Goal: Task Accomplishment & Management: Manage account settings

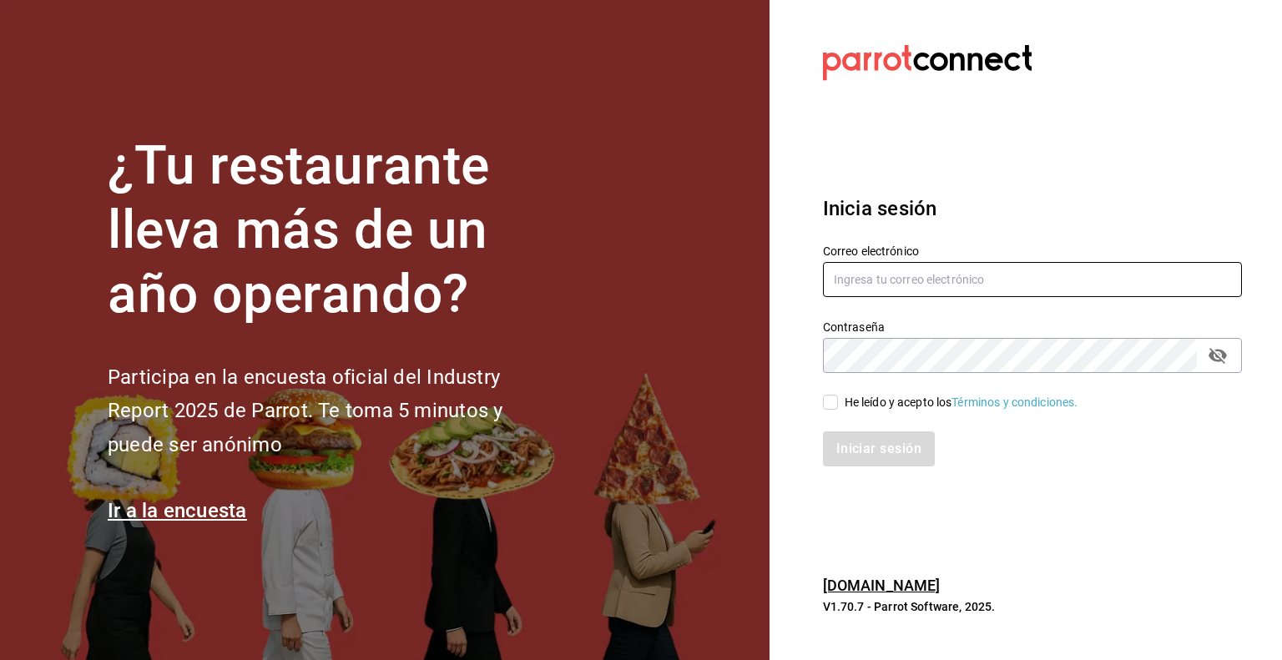
click at [851, 290] on input "text" at bounding box center [1032, 279] width 419 height 35
type input "[PERSON_NAME][EMAIL_ADDRESS][PERSON_NAME][DOMAIN_NAME]"
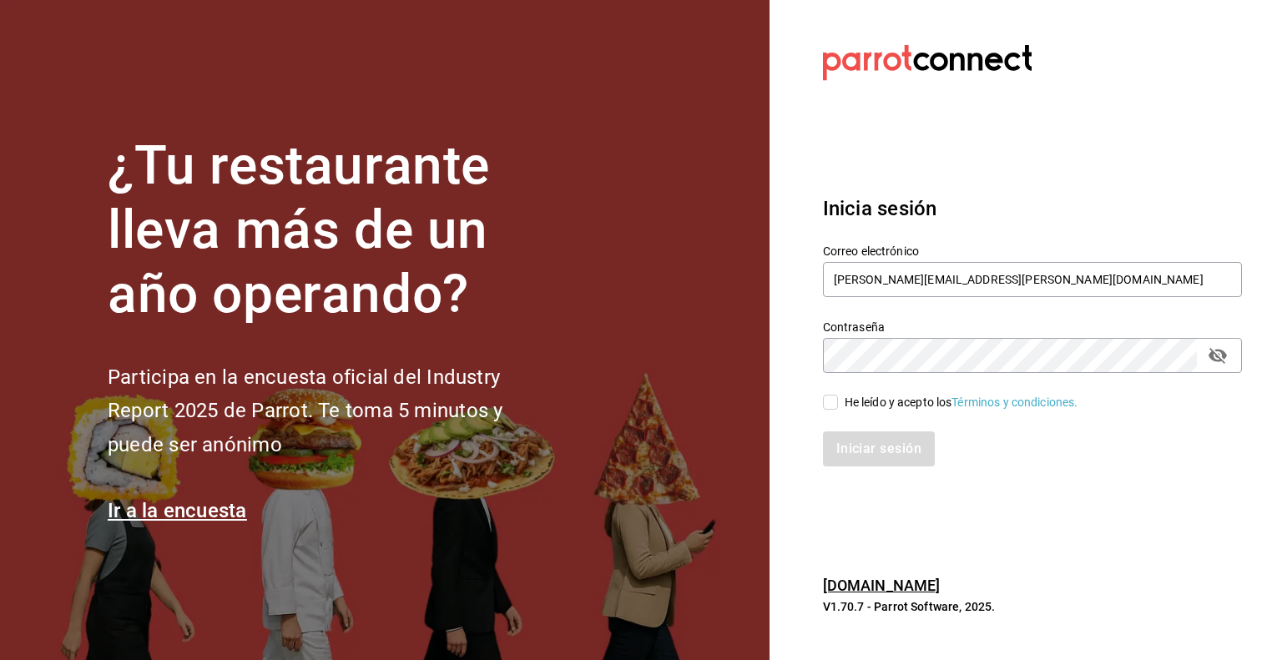
click at [839, 406] on span "He leído y acepto los Términos y condiciones." at bounding box center [958, 403] width 240 height 18
click at [838, 406] on input "He leído y acepto los Términos y condiciones." at bounding box center [830, 402] width 15 height 15
checkbox input "true"
click at [849, 432] on button "Iniciar sesión" at bounding box center [879, 448] width 113 height 35
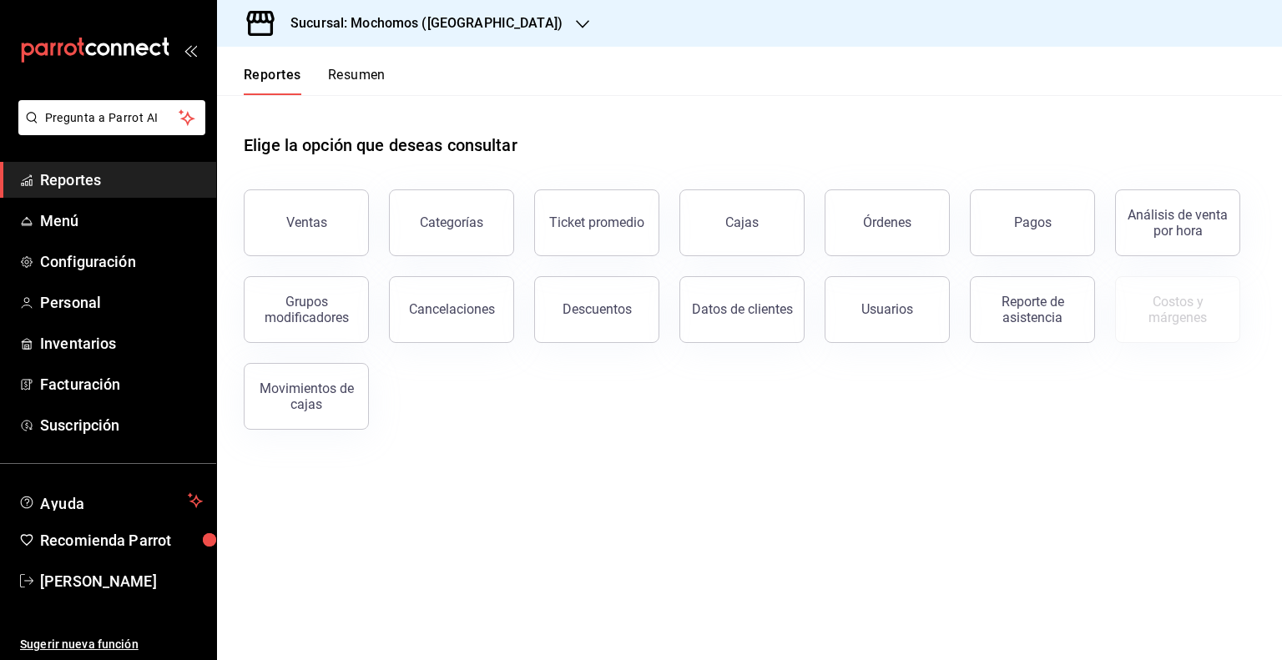
click at [457, 33] on h3 "Sucursal: Mochomos (Cancun)" at bounding box center [419, 23] width 285 height 20
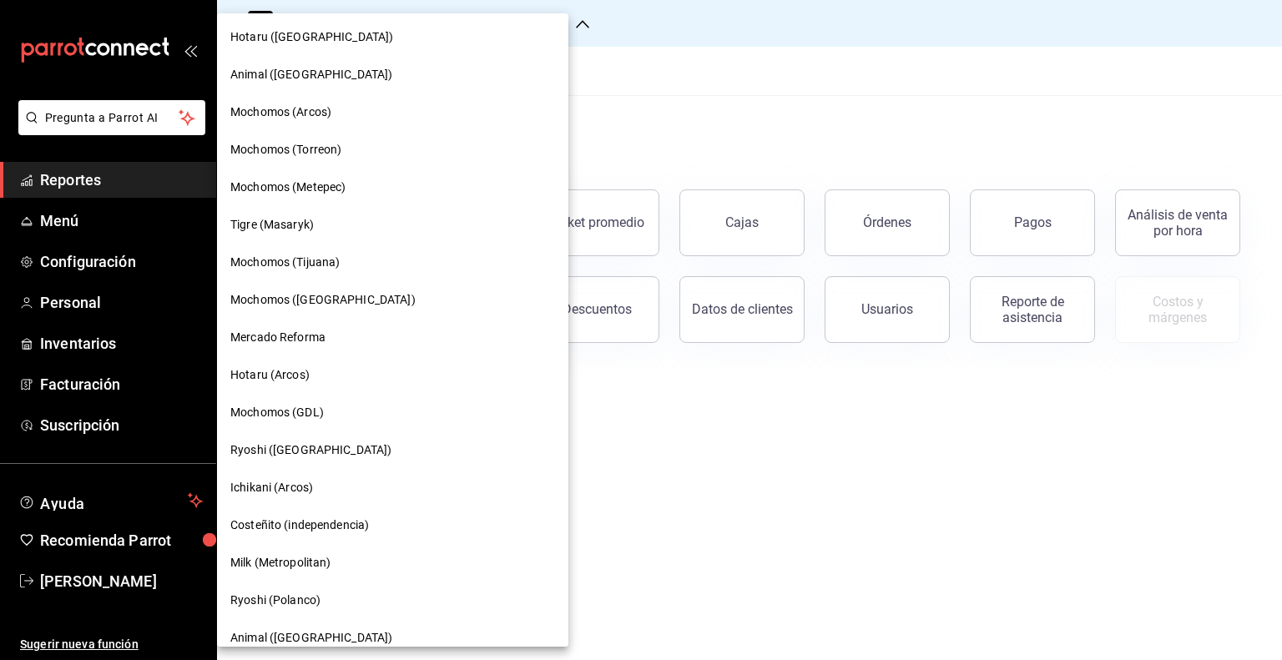
scroll to position [360, 0]
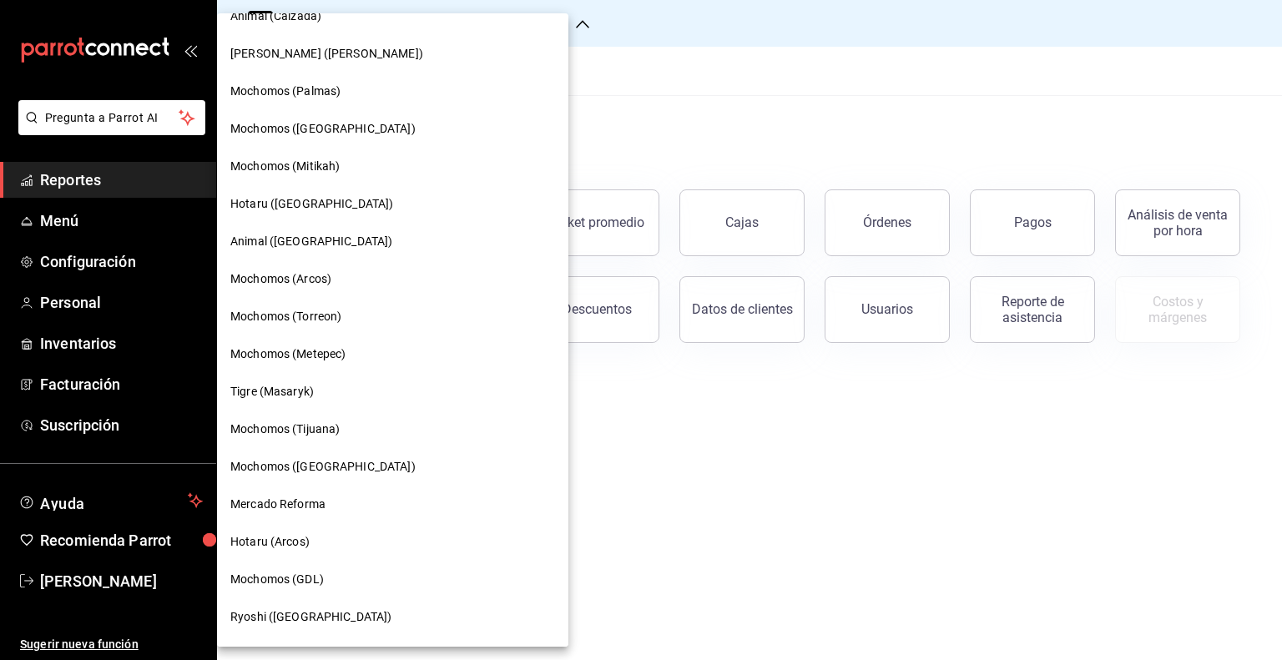
click at [319, 253] on div "Animal (St Regis)" at bounding box center [392, 242] width 351 height 38
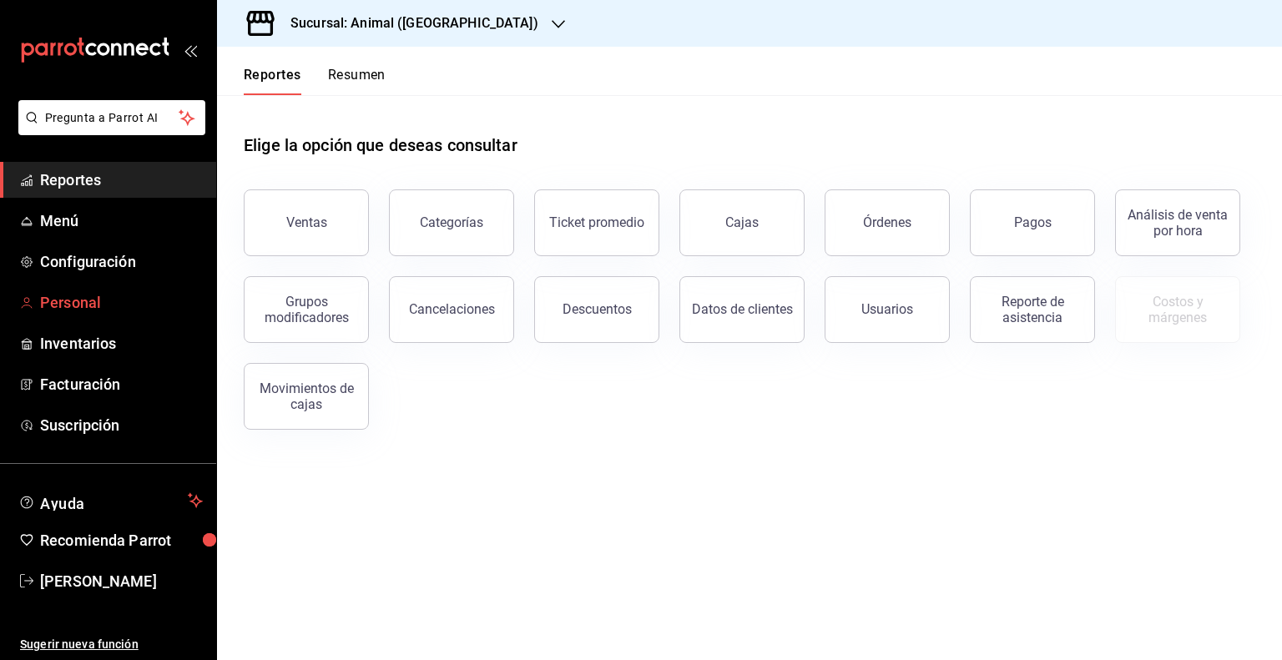
click at [87, 293] on span "Personal" at bounding box center [121, 302] width 163 height 23
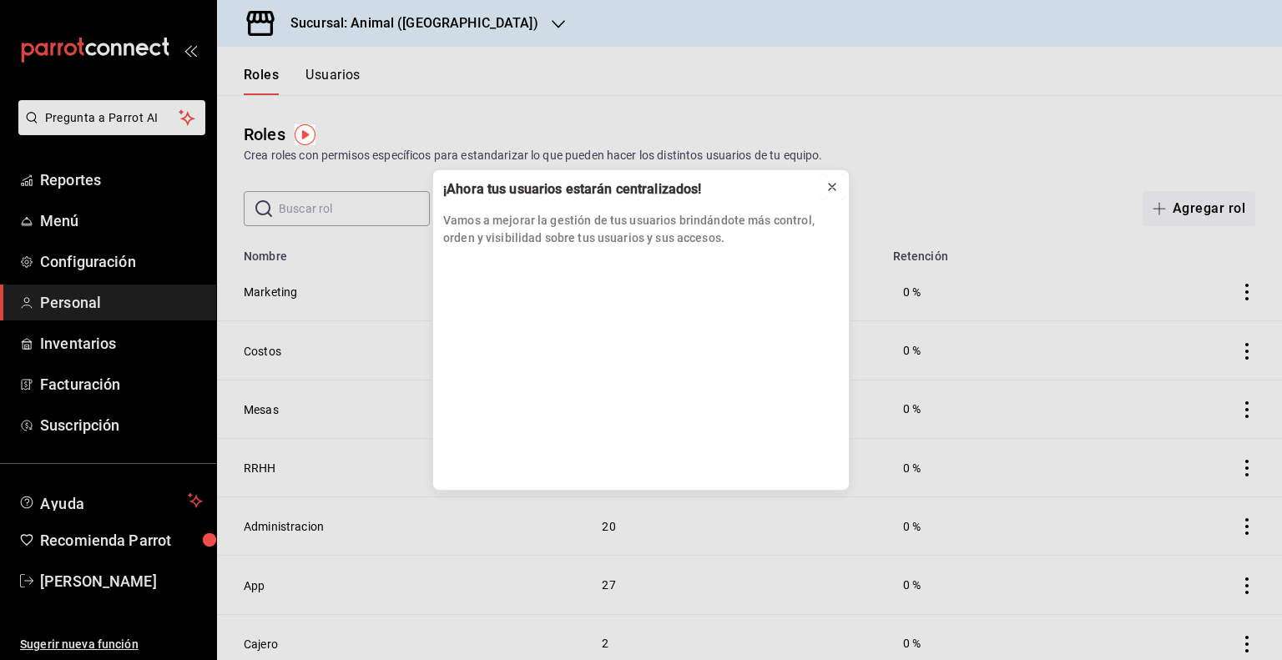
click at [838, 186] on icon at bounding box center [831, 186] width 13 height 13
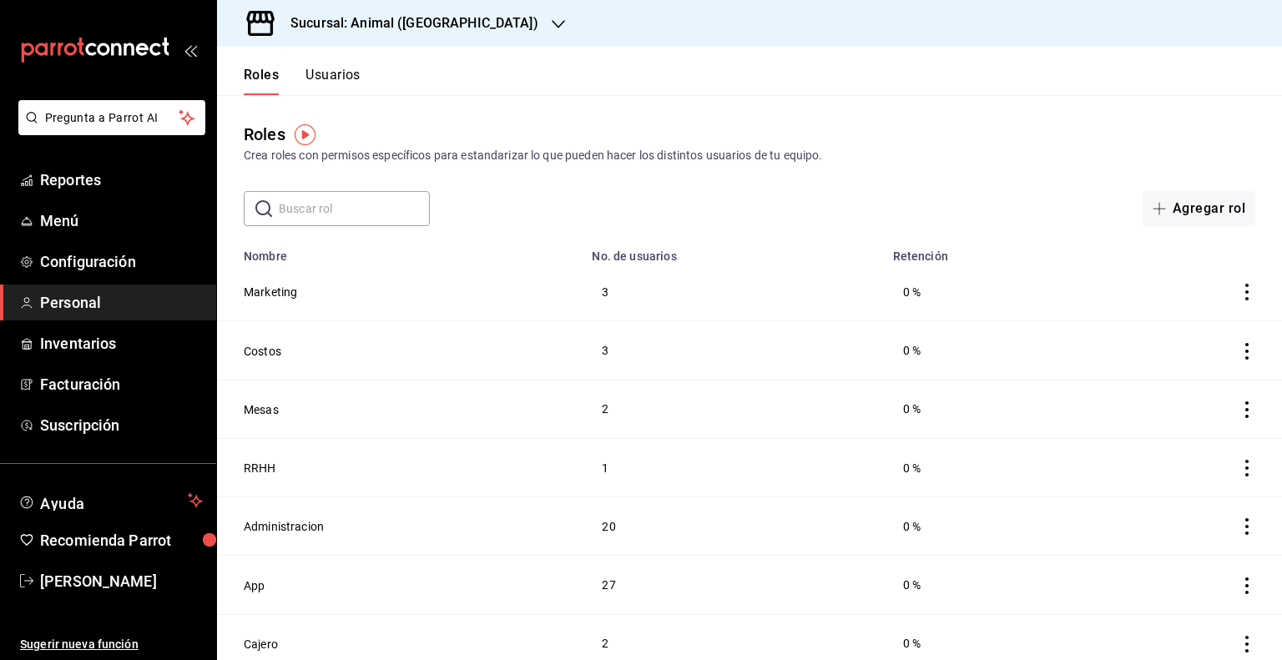
click at [347, 71] on button "Usuarios" at bounding box center [332, 81] width 55 height 28
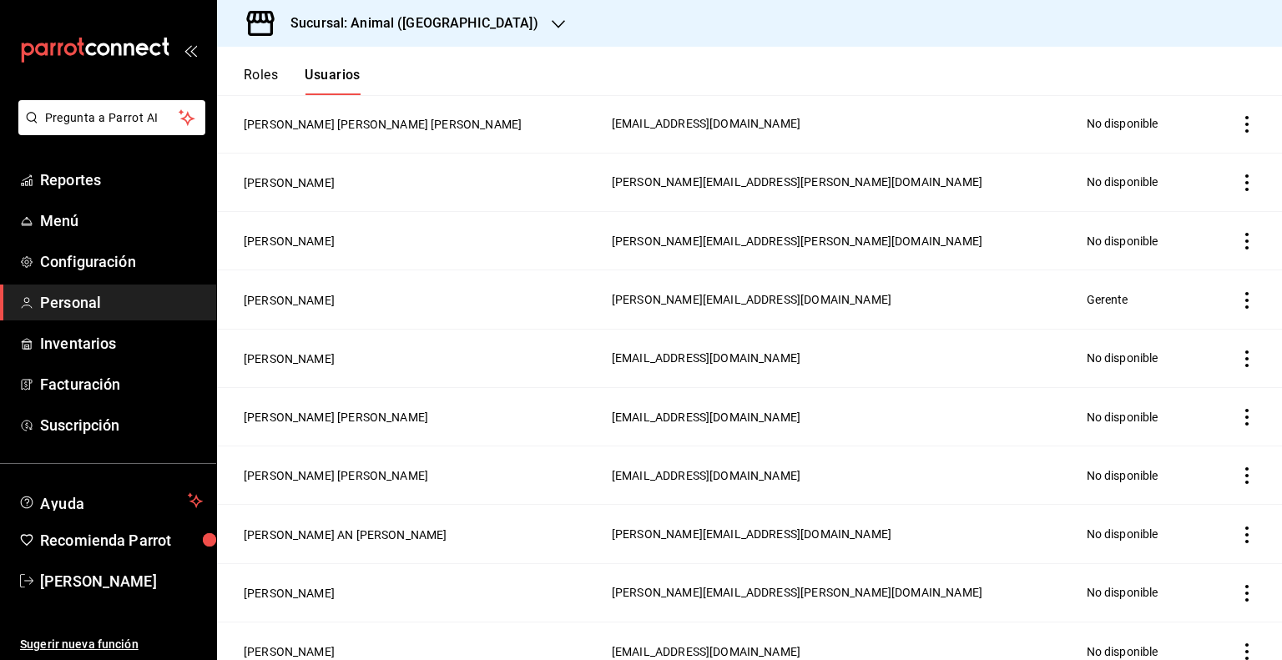
scroll to position [646, 0]
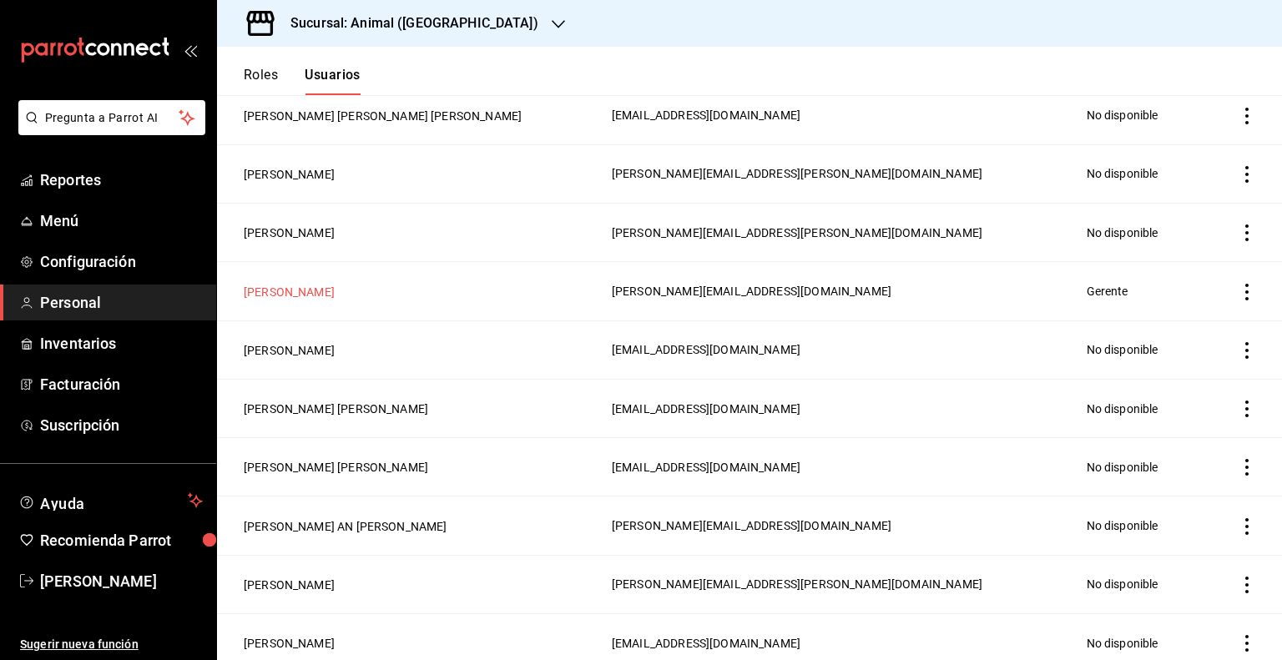
click at [312, 294] on button "EDUARDO LAGUNA" at bounding box center [289, 292] width 91 height 17
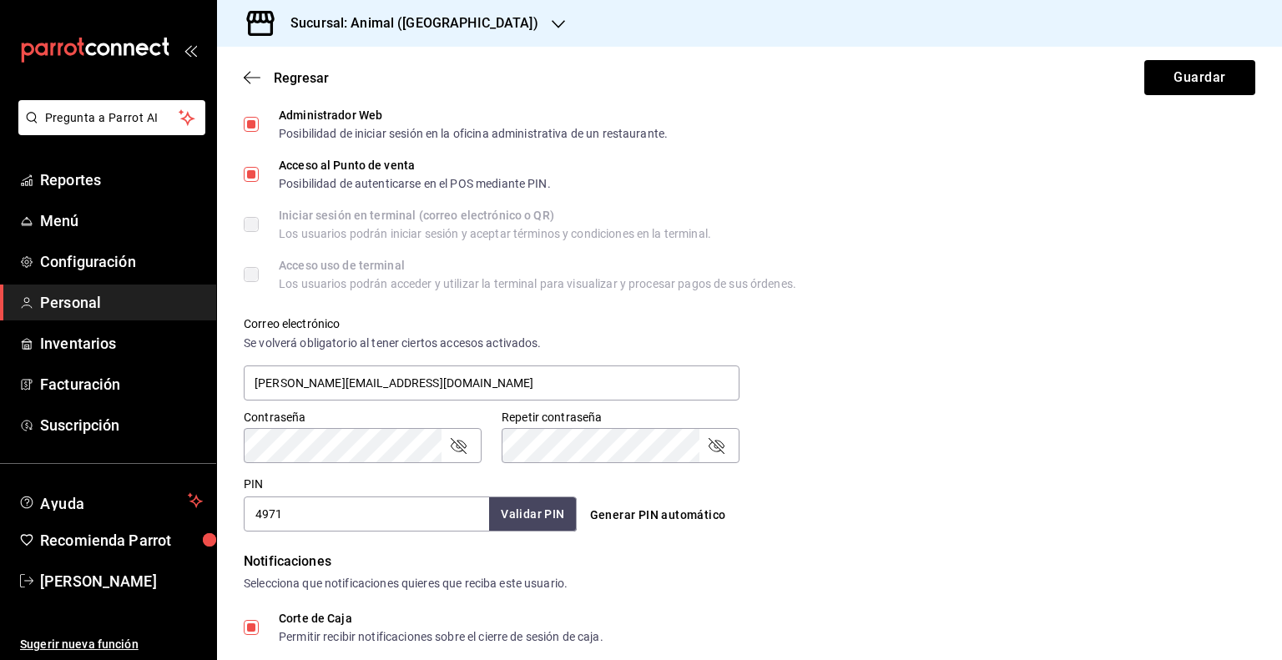
scroll to position [512, 0]
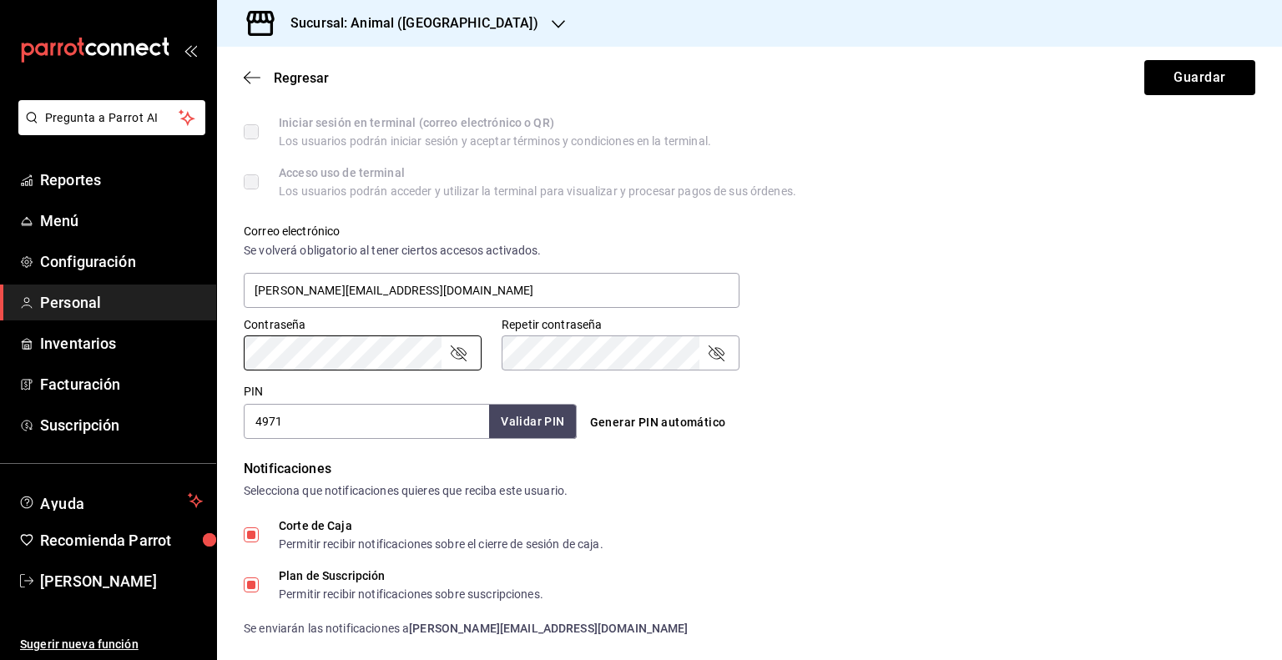
click at [892, 377] on div "Generar PIN automático" at bounding box center [747, 407] width 340 height 61
click at [793, 543] on div "Corte de Caja Permitir recibir notificaciones sobre el cierre de sesión de caja." at bounding box center [749, 535] width 1011 height 30
click at [859, 444] on form "Datos personales Nombre EDUARDO Apellido LAGUNA Celular (opcional) +52 (__) ___…" at bounding box center [749, 223] width 1011 height 1227
click at [64, 350] on div "Pregunta a Parrot AI Reportes Menú Configuración Personal Inventarios Facturaci…" at bounding box center [641, 330] width 1282 height 660
click at [497, 350] on div "Repetir contraseña Repetir contraseña" at bounding box center [610, 333] width 258 height 73
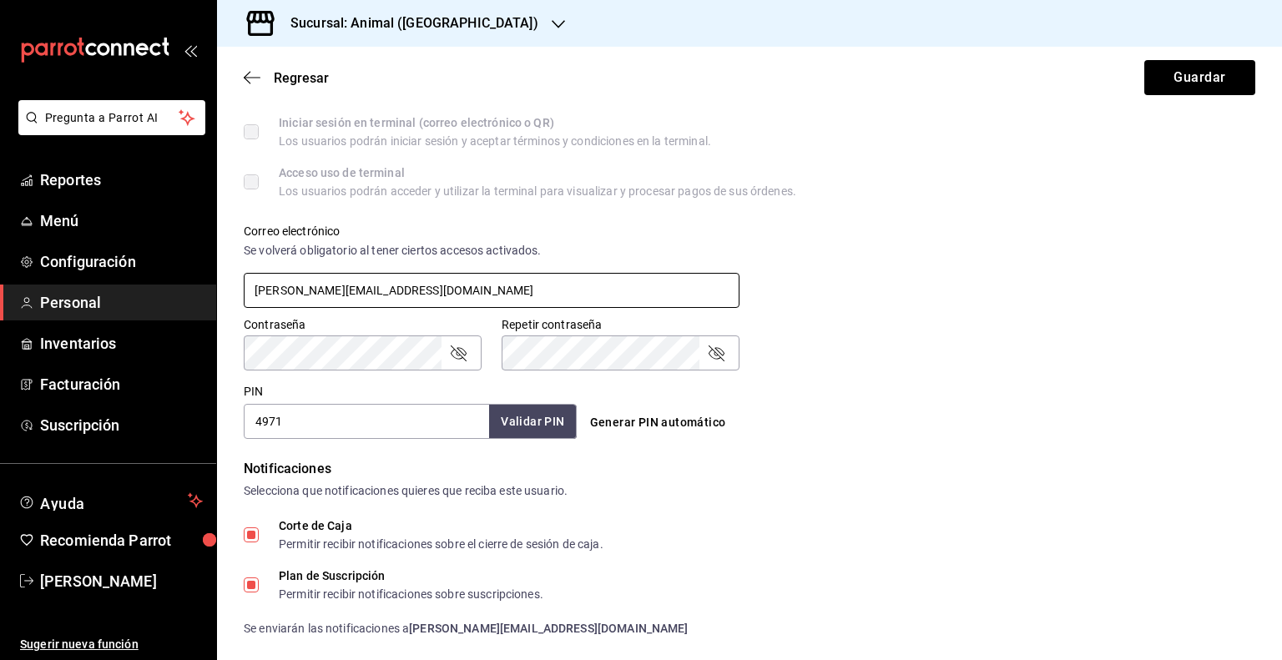
click at [345, 295] on input "eduardo.lagun@grupocosteno.com" at bounding box center [492, 290] width 496 height 35
drag, startPoint x: 457, startPoint y: 286, endPoint x: 164, endPoint y: 296, distance: 293.0
click at [164, 296] on div "Pregunta a Parrot AI Reportes Menú Configuración Personal Inventarios Facturaci…" at bounding box center [641, 330] width 1282 height 660
click at [821, 518] on div "Notificaciones Selecciona que notificaciones quieres que reciba este usuario. C…" at bounding box center [749, 548] width 1011 height 179
click at [456, 353] on icon "passwordField" at bounding box center [458, 353] width 20 height 20
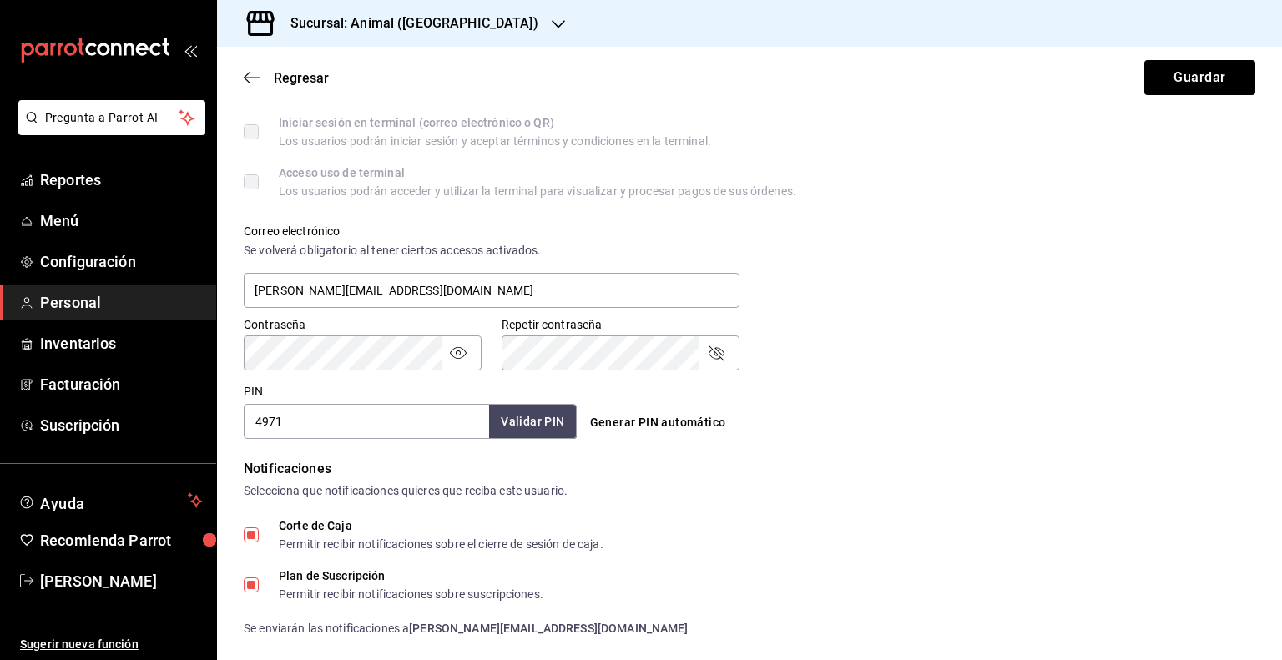
click at [219, 364] on div "Datos personales Nombre EDUARDO Apellido LAGUNA Celular (opcional) +52 (__) ___…" at bounding box center [749, 223] width 1065 height 1227
click at [979, 356] on div "Contraseña Contraseña Repetir contraseña Repetir contraseña" at bounding box center [739, 333] width 1031 height 73
click at [330, 291] on input "eduardo.lagun@grupocosteno.com" at bounding box center [492, 290] width 496 height 35
type input "eduardo.laguna@grupocosteno.com"
click at [1212, 76] on button "Guardar" at bounding box center [1199, 77] width 111 height 35
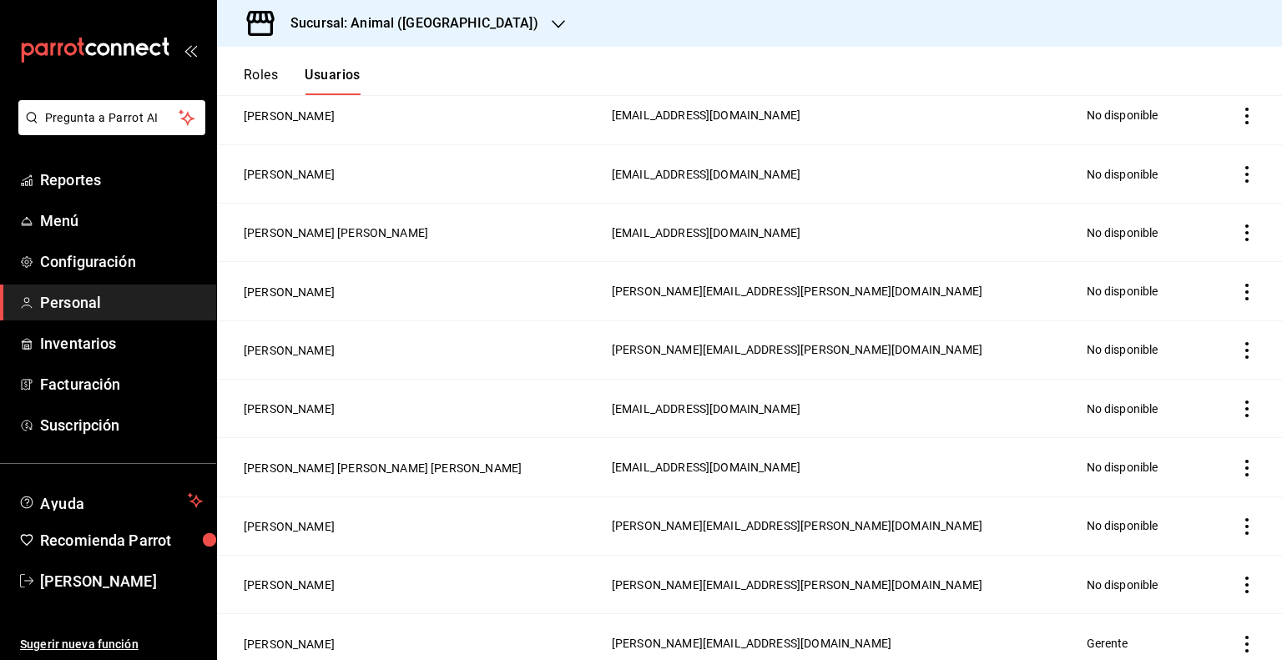
scroll to position [346, 0]
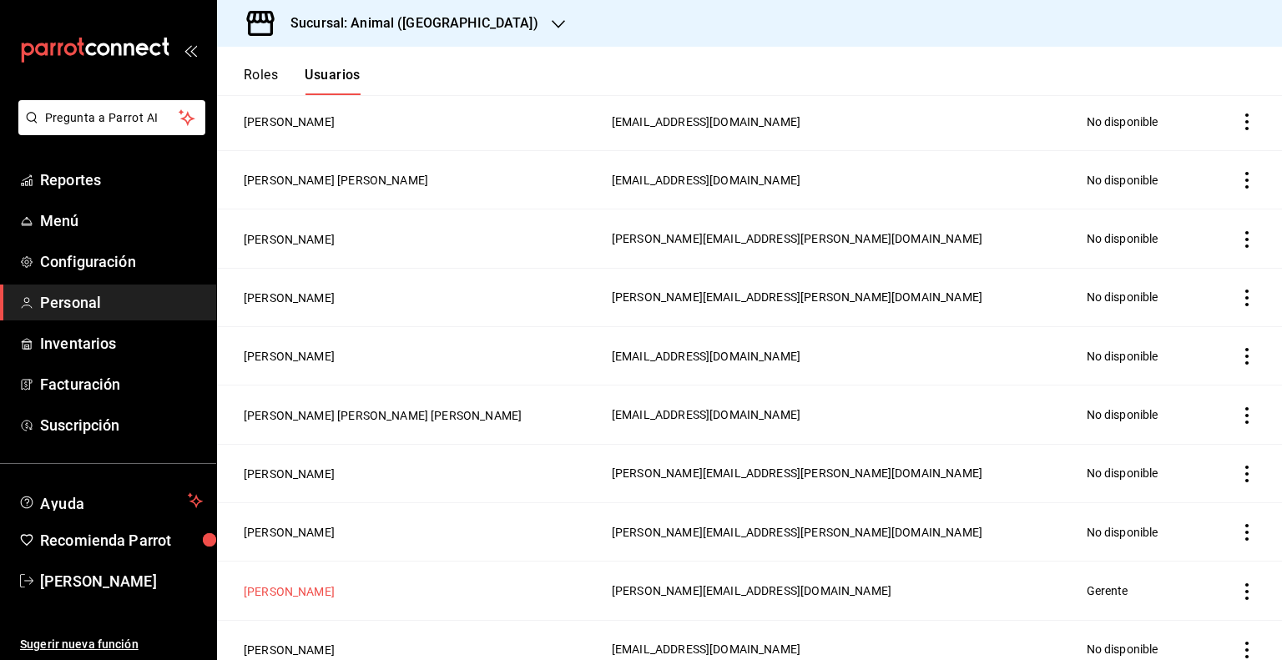
click at [324, 592] on button "EDUARDO LAGUNA" at bounding box center [289, 591] width 91 height 17
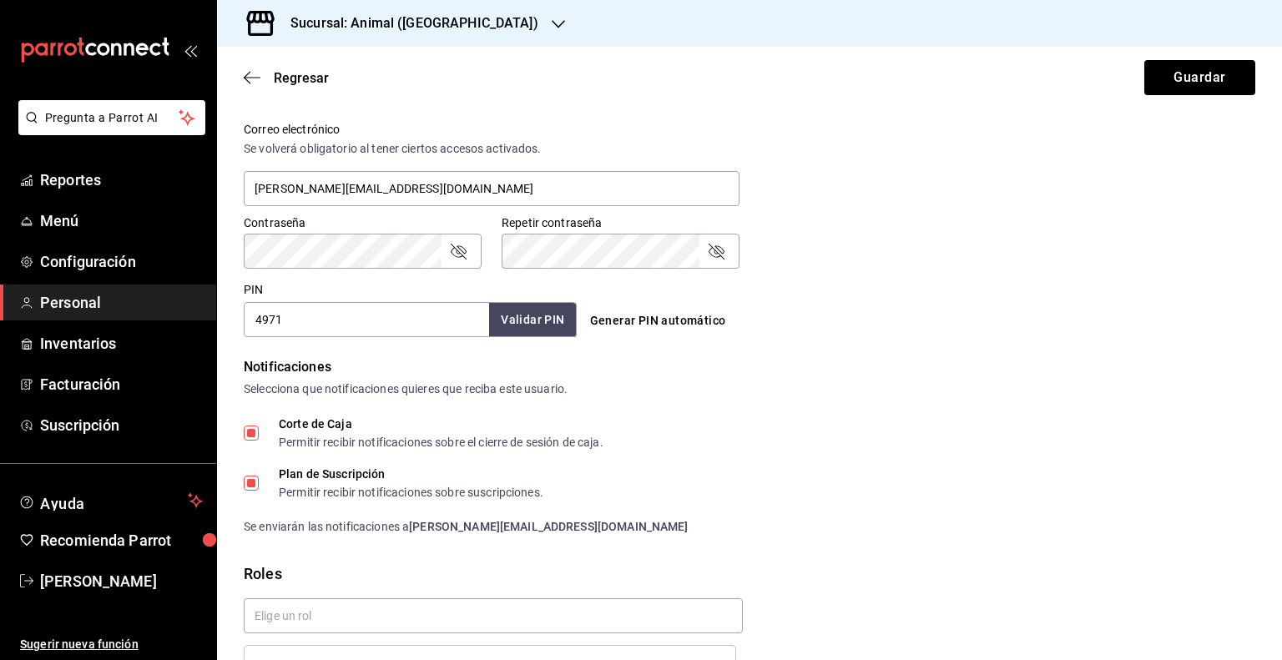
scroll to position [715, 0]
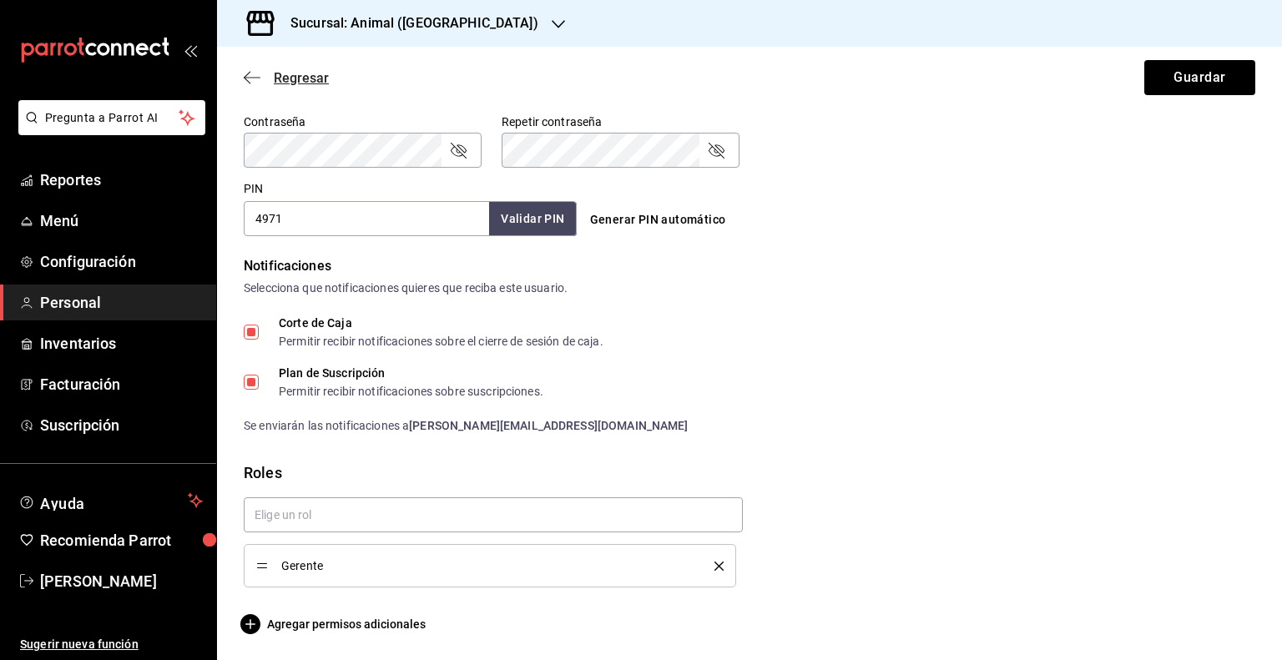
click at [264, 83] on span "Regresar" at bounding box center [286, 78] width 85 height 16
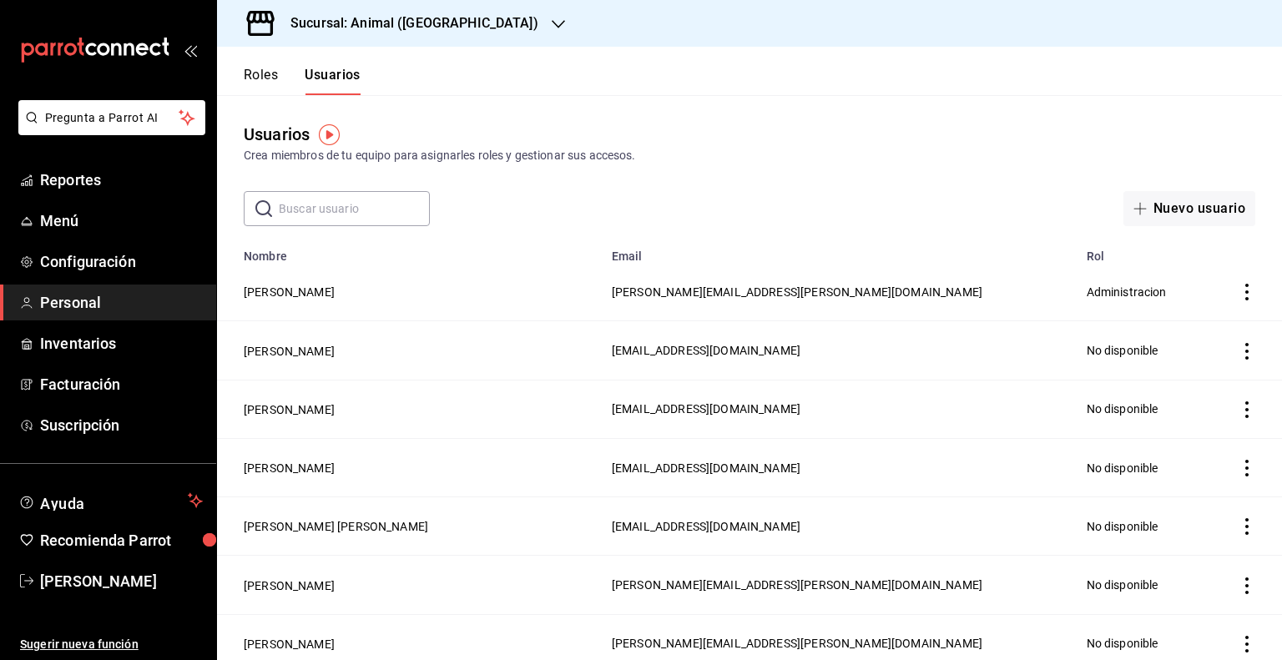
click at [310, 201] on input "text" at bounding box center [354, 208] width 151 height 33
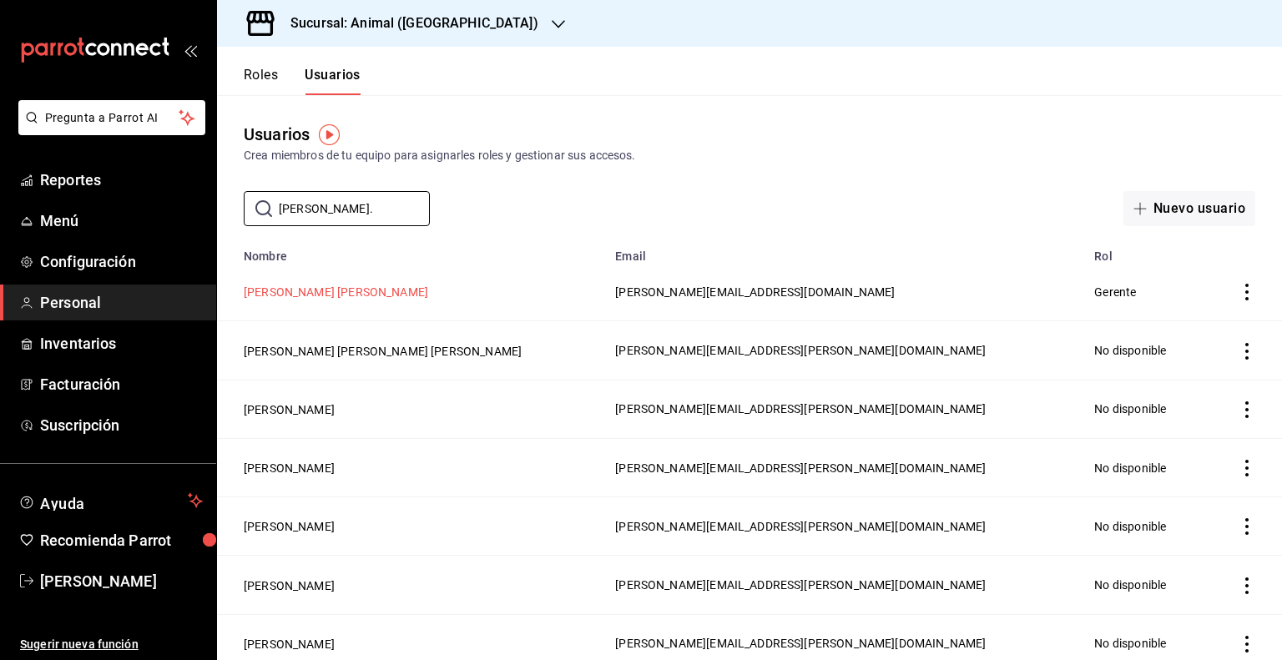
type input "jose."
click at [393, 293] on button "JOSE EDUARDO LAGUNA VEGA" at bounding box center [336, 292] width 184 height 17
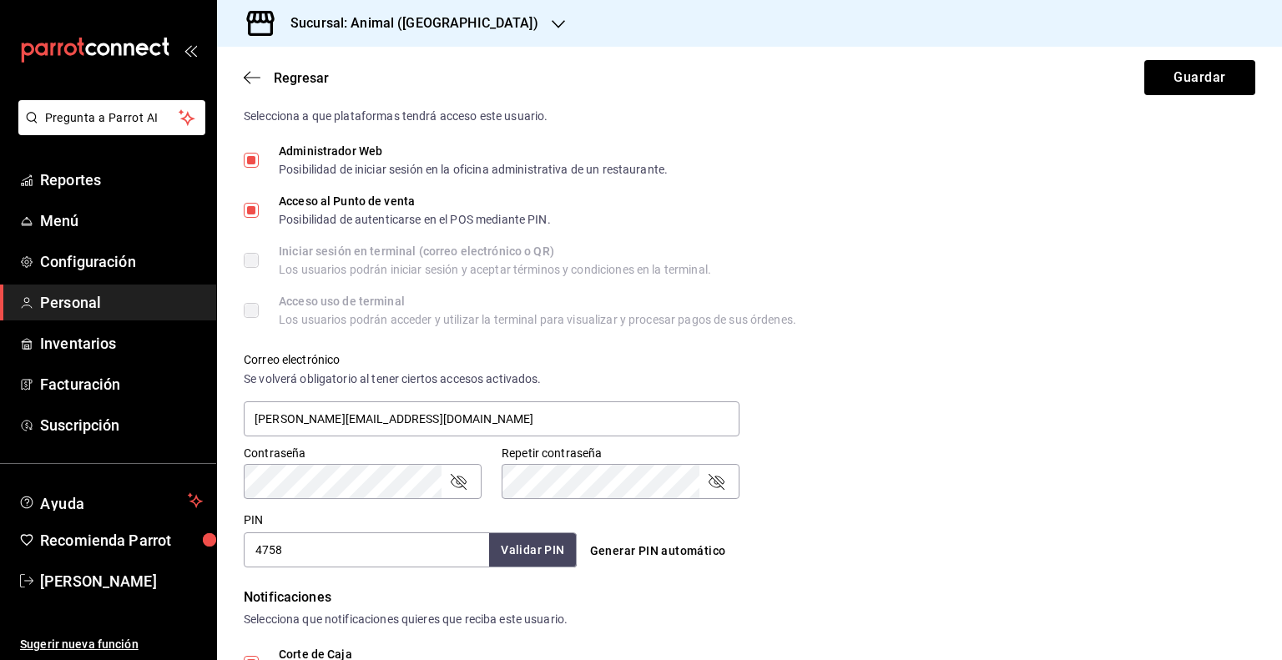
scroll to position [385, 0]
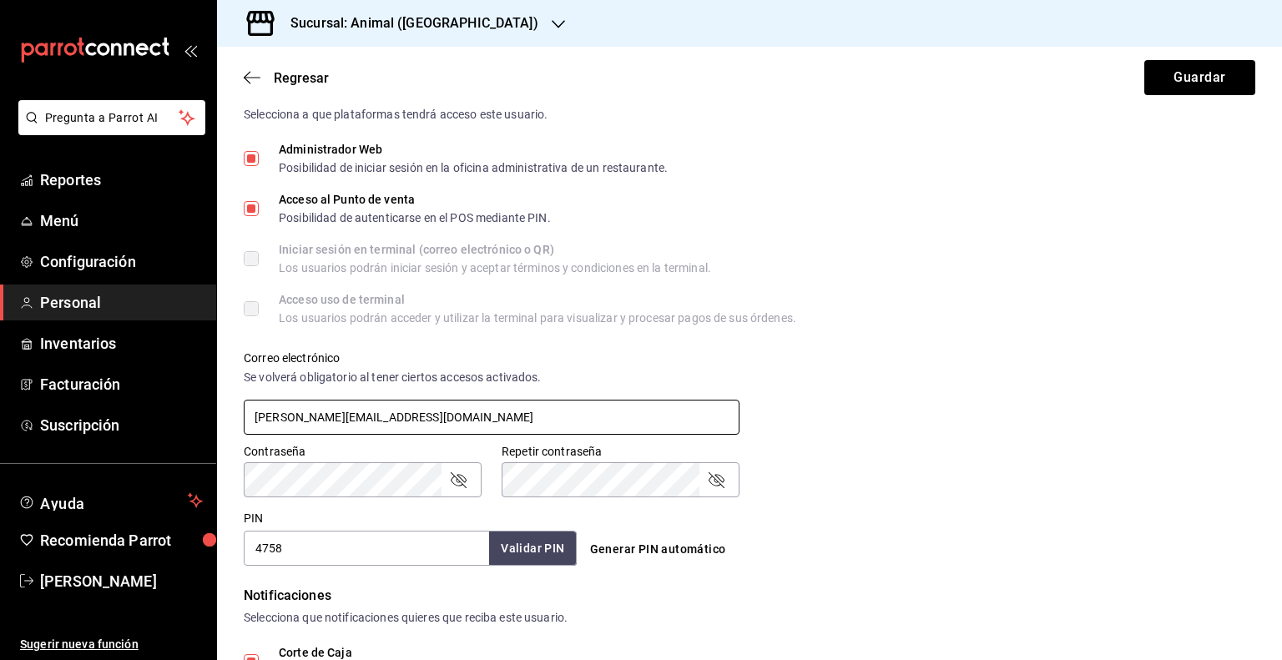
drag, startPoint x: 445, startPoint y: 415, endPoint x: 224, endPoint y: 401, distance: 221.5
click at [224, 401] on div "Correo electrónico Se volverá obligatorio al tener ciertos accesos activados. j…" at bounding box center [482, 383] width 516 height 107
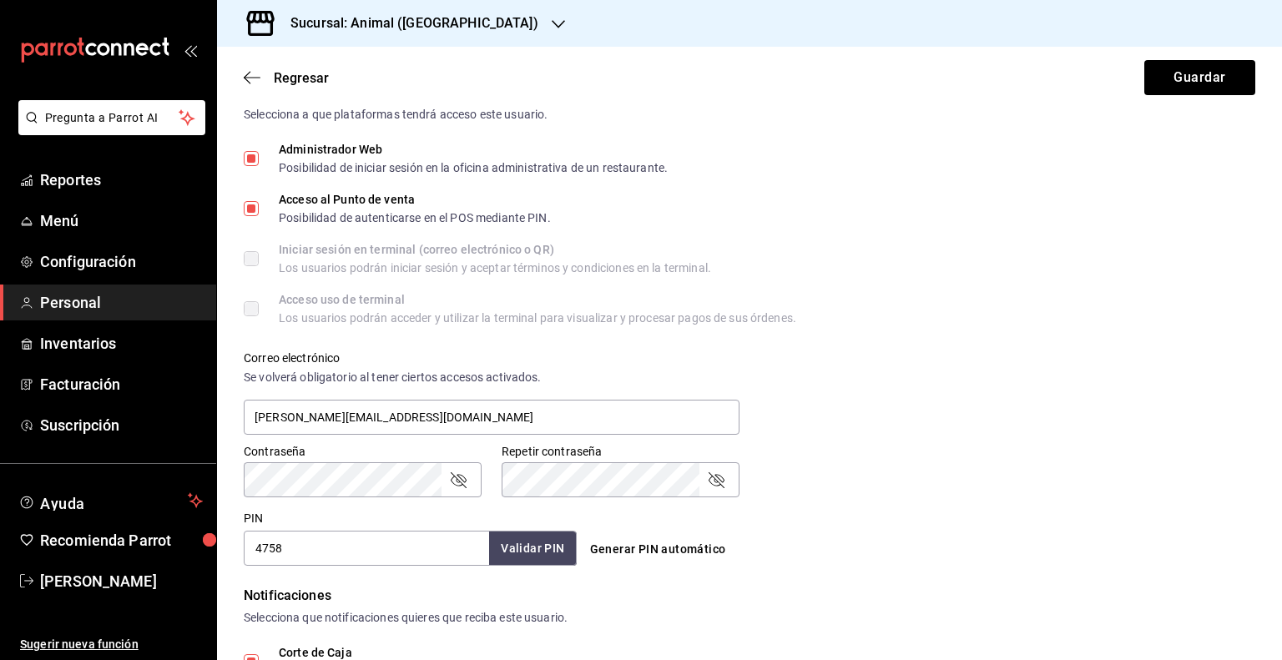
click at [711, 485] on icon "passwordField" at bounding box center [716, 480] width 16 height 16
click at [353, 503] on div "Accesos Selecciona a que plataformas tendrá acceso este usuario. Administrador …" at bounding box center [749, 324] width 1011 height 483
drag, startPoint x: 336, startPoint y: 554, endPoint x: 127, endPoint y: 531, distance: 210.6
click at [127, 531] on div "Pregunta a Parrot AI Reportes Menú Configuración Personal Inventarios Facturaci…" at bounding box center [641, 330] width 1282 height 660
drag, startPoint x: 291, startPoint y: 553, endPoint x: 168, endPoint y: 563, distance: 123.9
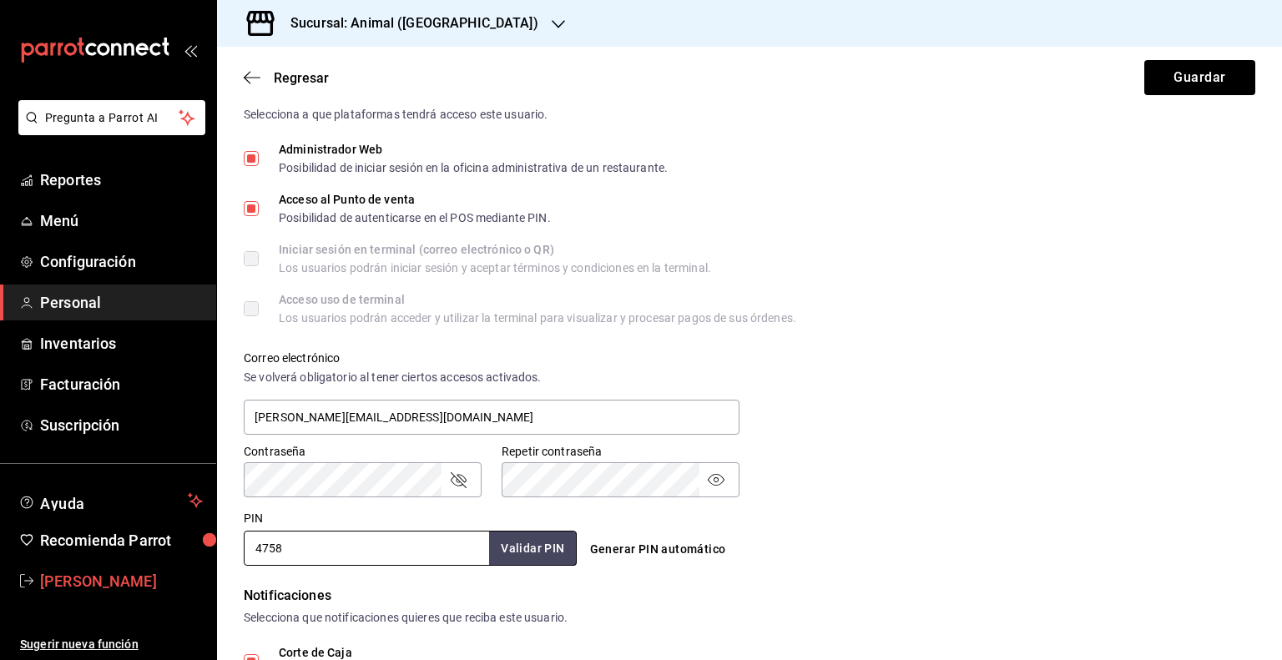
click at [168, 563] on div "Pregunta a Parrot AI Reportes Menú Configuración Personal Inventarios Facturaci…" at bounding box center [641, 330] width 1282 height 660
click at [1158, 96] on div "Regresar Guardar" at bounding box center [749, 78] width 1065 height 62
click at [1161, 86] on button "Guardar" at bounding box center [1199, 77] width 111 height 35
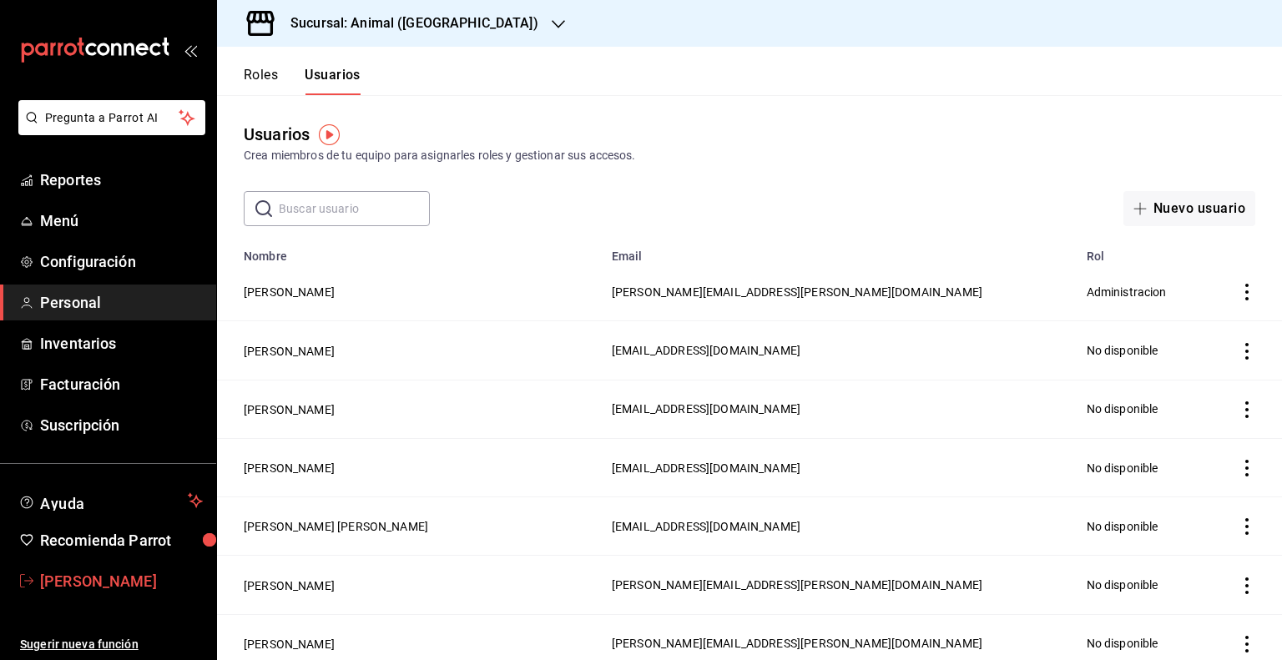
click at [137, 565] on link "Jorge García" at bounding box center [108, 581] width 216 height 36
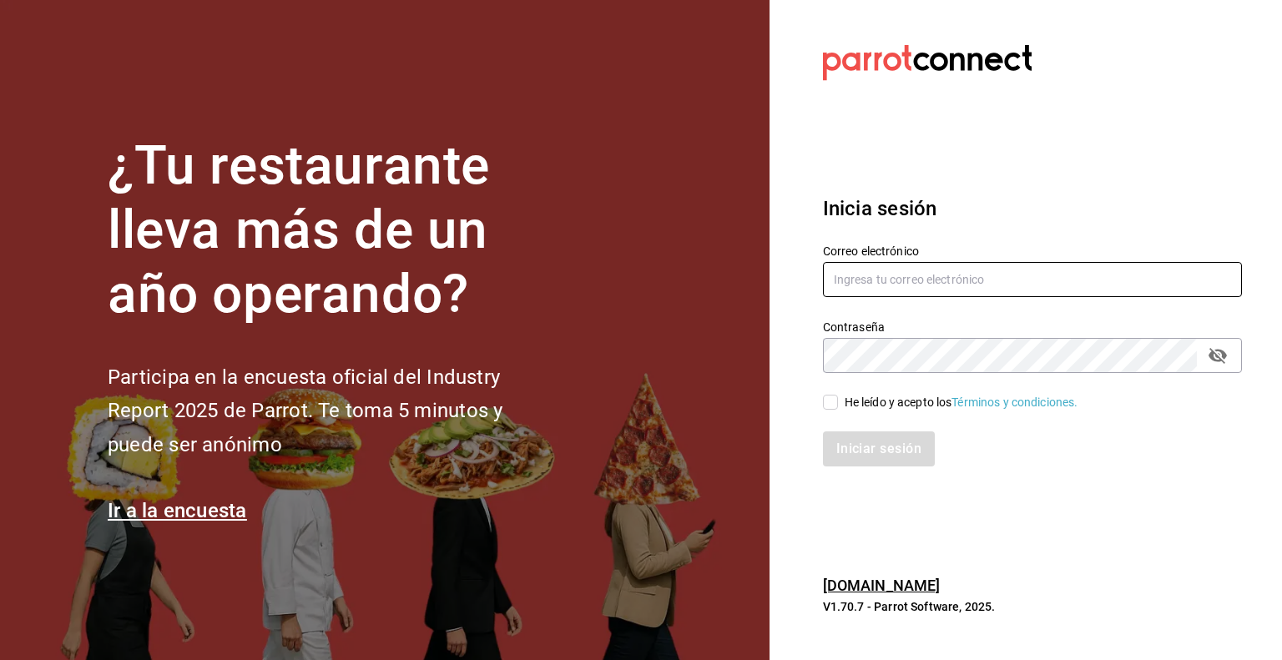
click at [825, 279] on input "text" at bounding box center [1032, 279] width 419 height 35
paste input "jose.laguna@grupocosteno.com"
type input "jose.laguna@grupocosteno.com"
click at [818, 394] on div "He leído y acepto los Términos y condiciones." at bounding box center [1022, 392] width 439 height 38
click at [824, 401] on input "He leído y acepto los Términos y condiciones." at bounding box center [830, 402] width 15 height 15
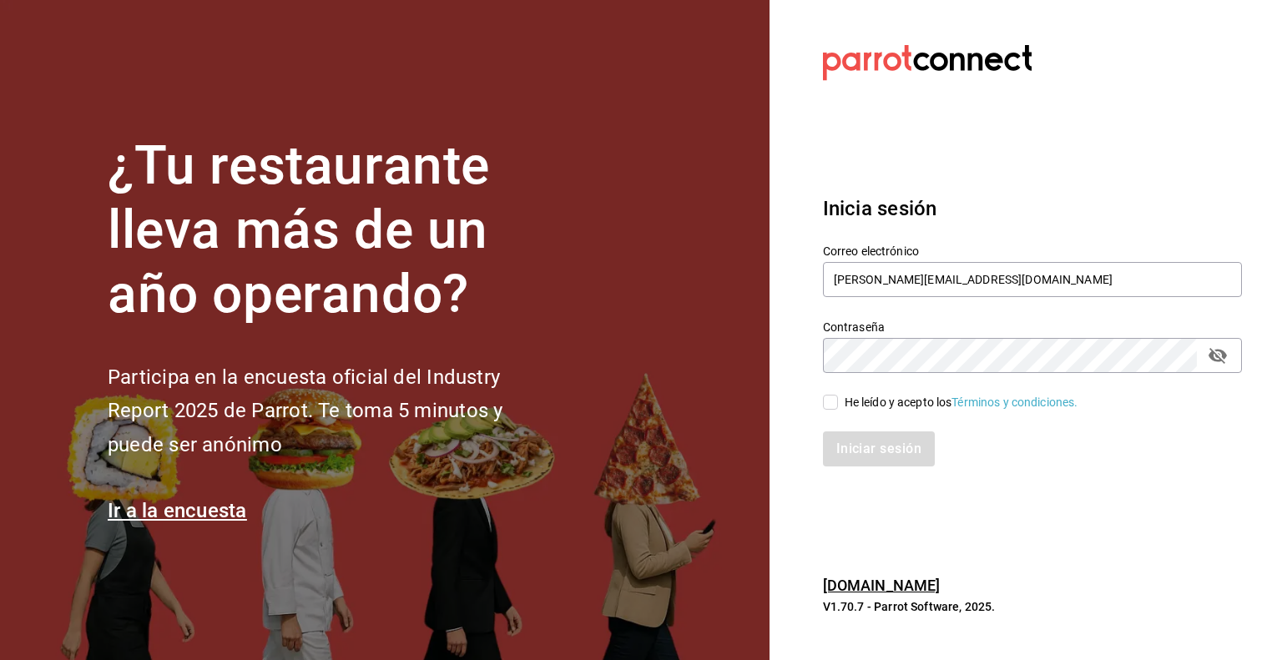
checkbox input "true"
click at [858, 438] on button "Iniciar sesión" at bounding box center [879, 448] width 113 height 35
